Goal: Transaction & Acquisition: Purchase product/service

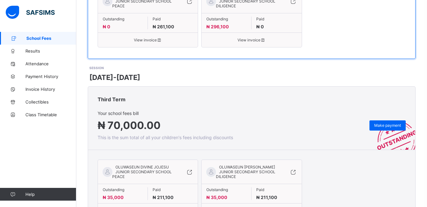
scroll to position [87, 0]
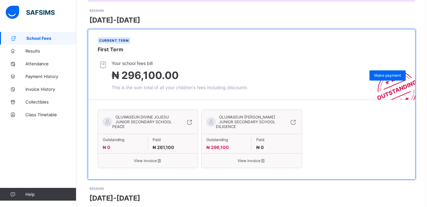
click at [247, 160] on span "View invoice" at bounding box center [252, 160] width 90 height 5
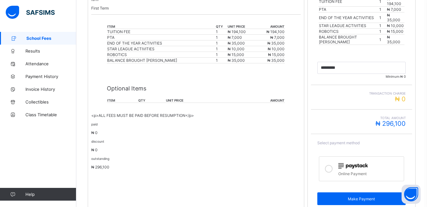
scroll to position [184, 0]
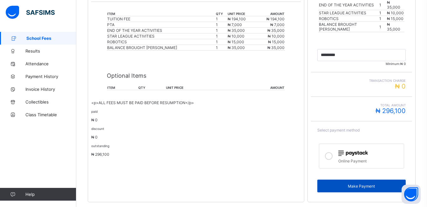
click at [360, 184] on span "Make Payment" at bounding box center [361, 186] width 79 height 5
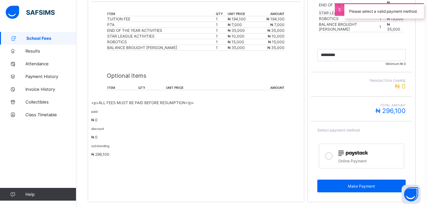
click at [329, 152] on icon at bounding box center [329, 156] width 8 height 8
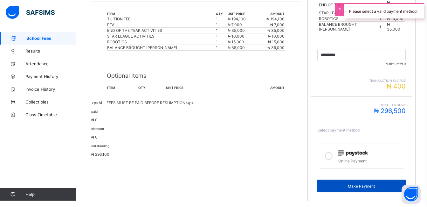
click at [361, 184] on span "Make Payment" at bounding box center [361, 186] width 79 height 5
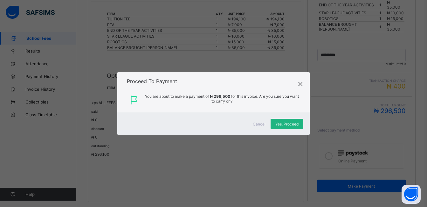
click at [285, 123] on span "Yes, Proceed" at bounding box center [287, 124] width 23 height 5
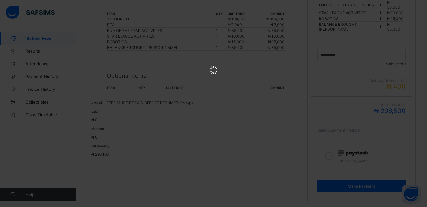
scroll to position [0, 0]
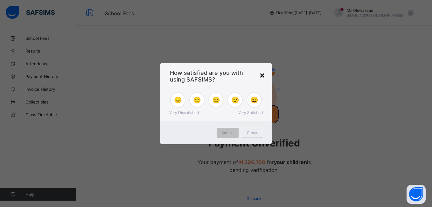
click at [262, 75] on div "×" at bounding box center [262, 74] width 6 height 11
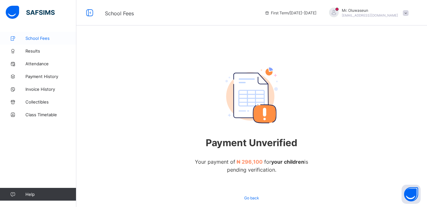
click at [28, 39] on span "School Fees" at bounding box center [50, 38] width 51 height 5
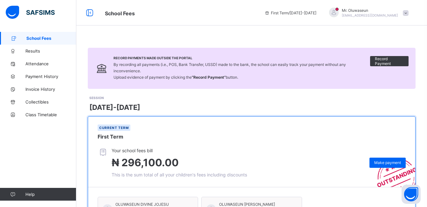
scroll to position [127, 0]
